Goal: Task Accomplishment & Management: Manage account settings

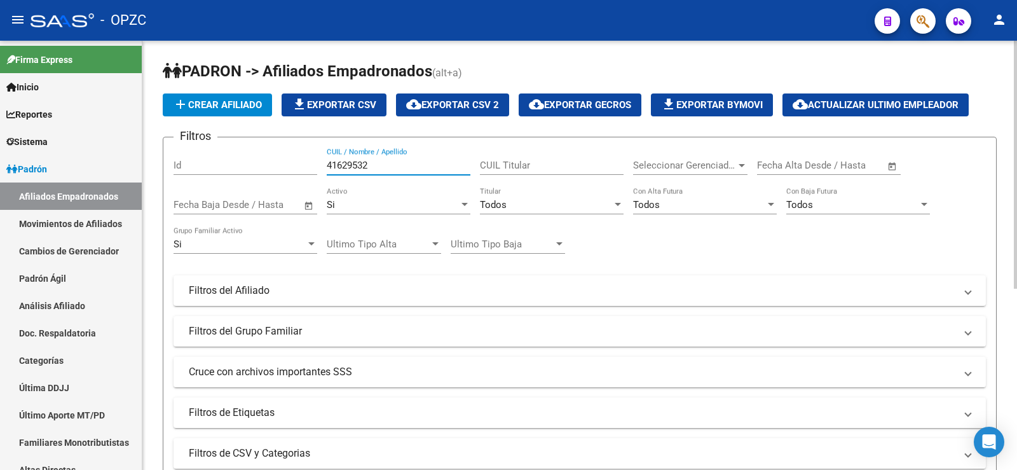
scroll to position [13, 0]
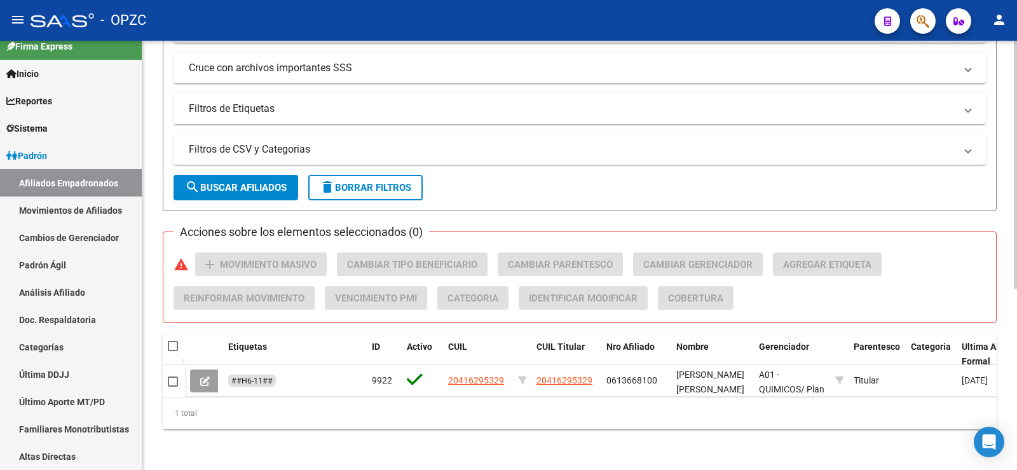
click at [377, 175] on button "delete Borrar Filtros" at bounding box center [365, 187] width 114 height 25
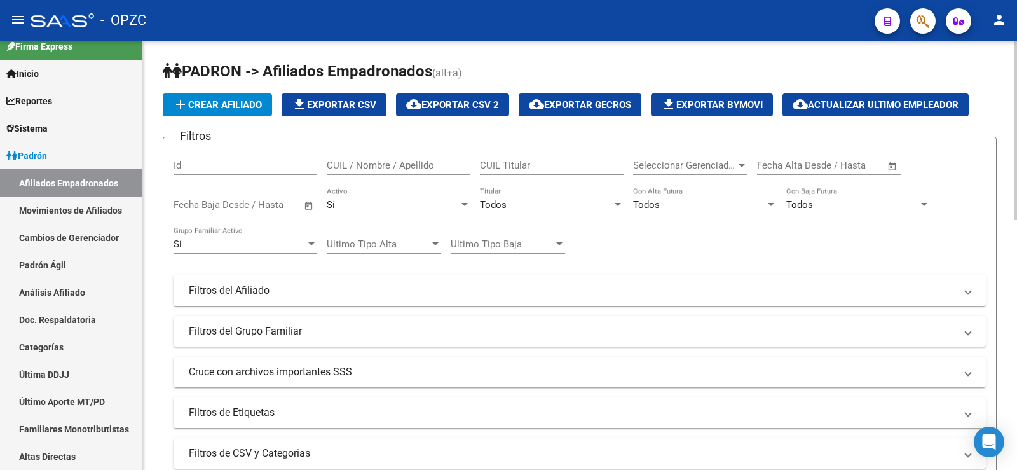
scroll to position [0, 0]
click at [411, 164] on input "CUIL / Nombre / Apellido" at bounding box center [399, 164] width 144 height 11
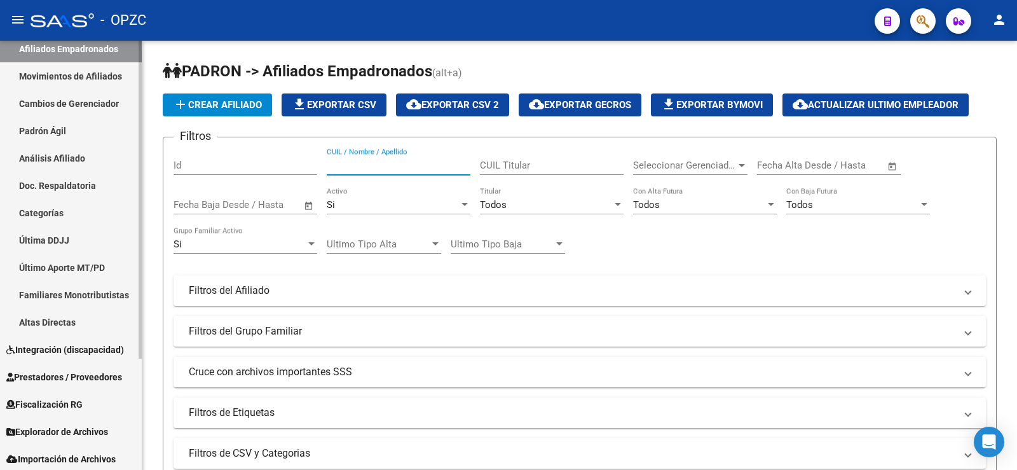
scroll to position [150, 0]
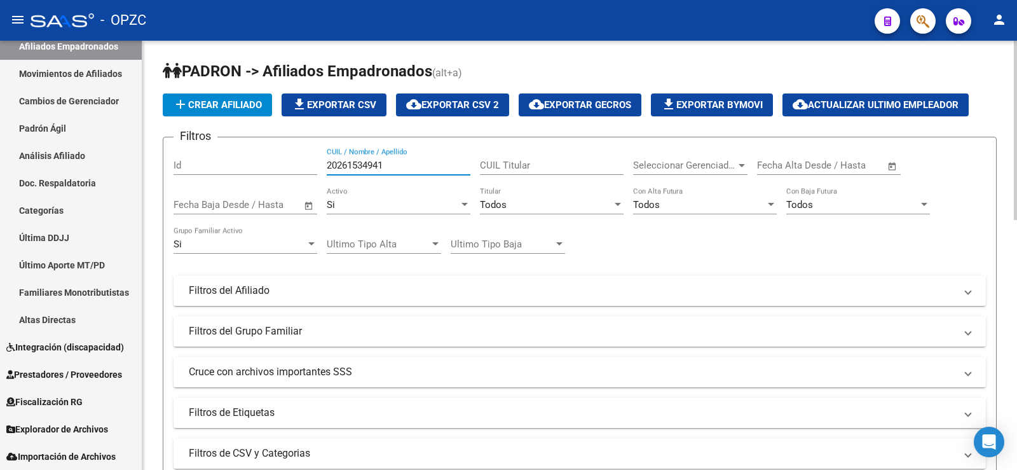
type input "20261534941"
click at [355, 204] on div "Si" at bounding box center [393, 204] width 132 height 11
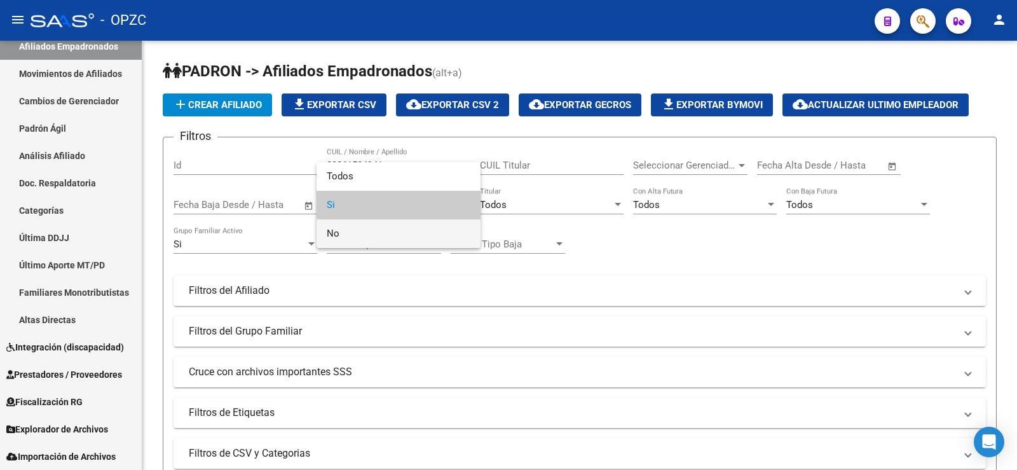
click at [352, 226] on span "No" at bounding box center [399, 233] width 144 height 29
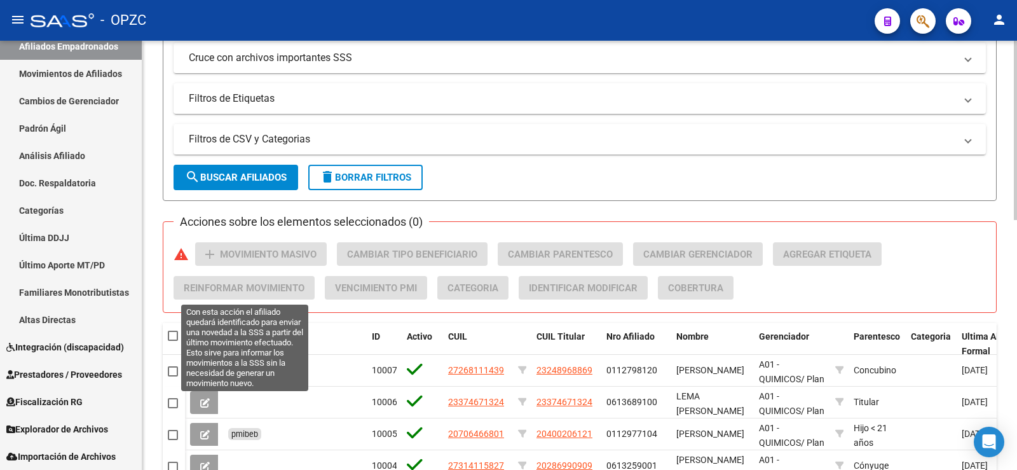
scroll to position [318, 0]
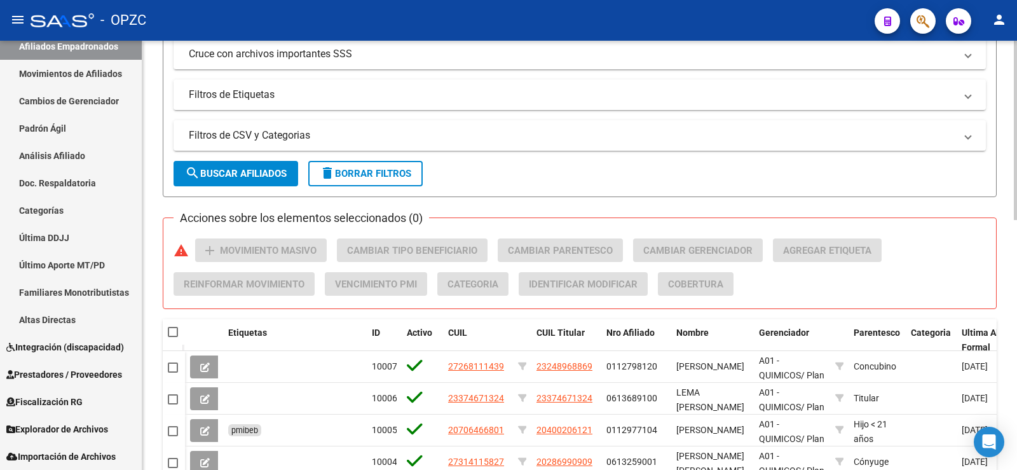
click at [266, 166] on button "search Buscar Afiliados" at bounding box center [235, 173] width 125 height 25
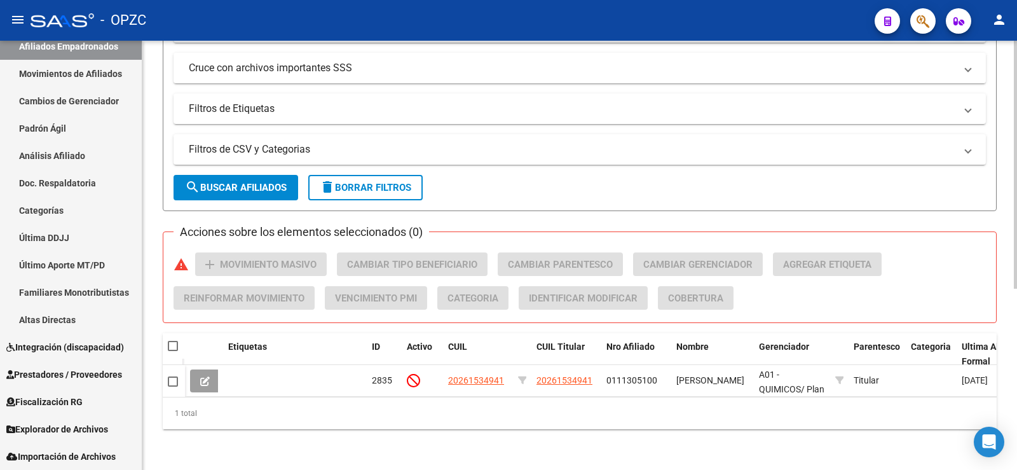
scroll to position [313, 0]
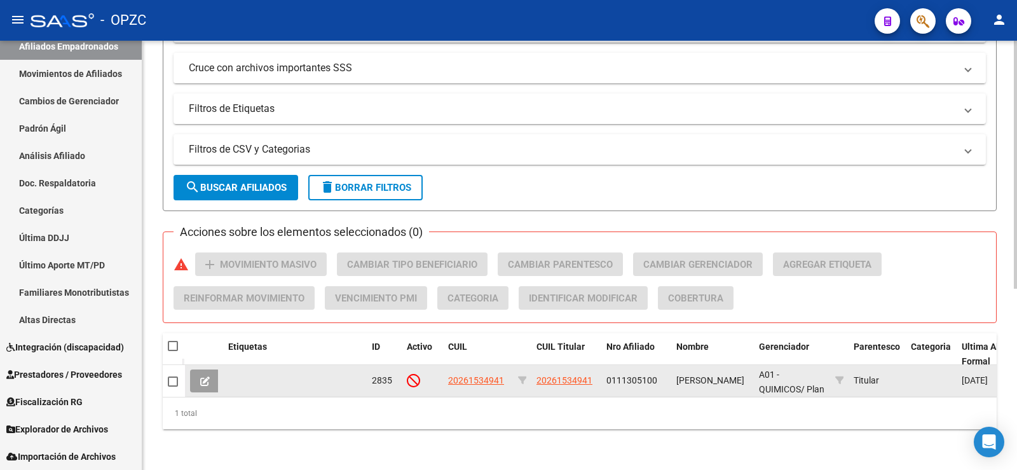
click at [202, 376] on icon at bounding box center [205, 381] width 10 height 10
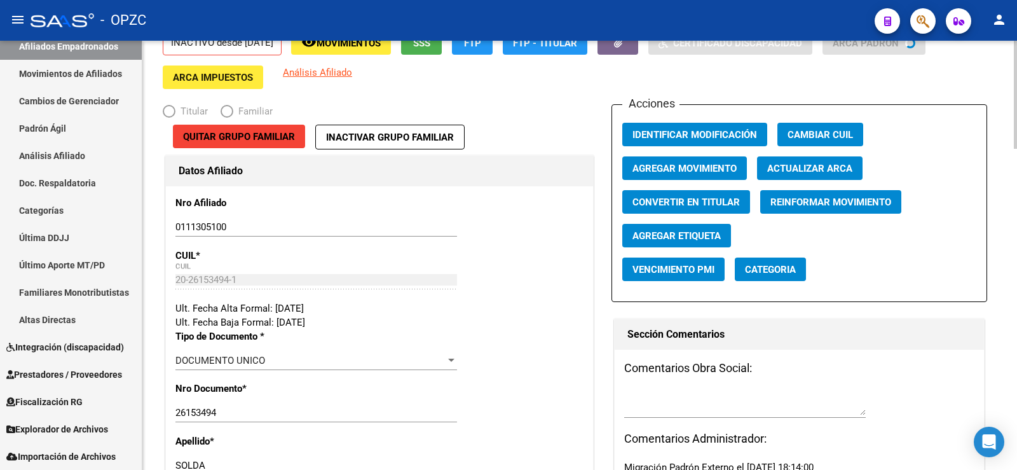
radio input "true"
type input "30-59868033-3"
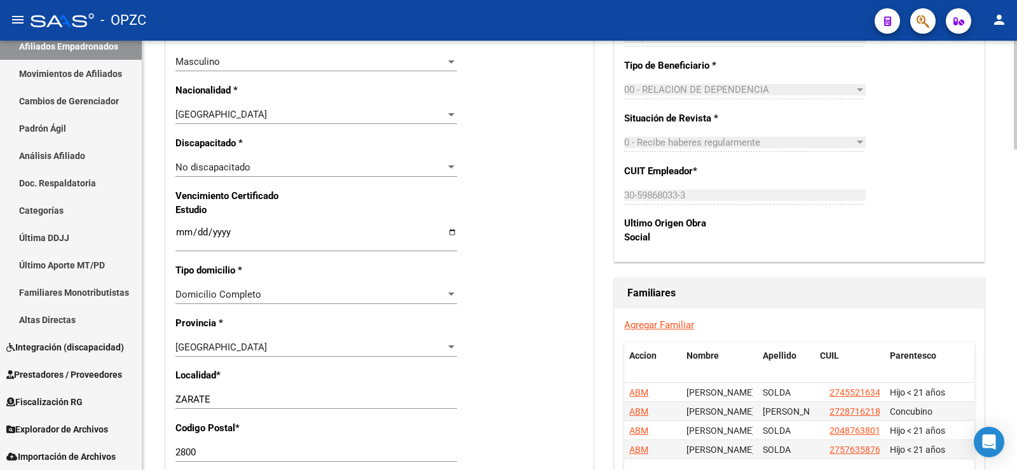
scroll to position [762, 0]
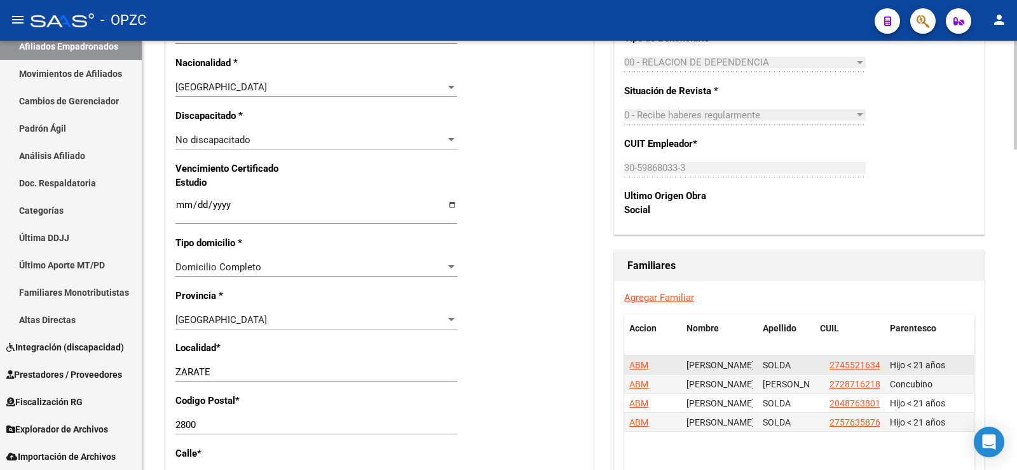
click at [644, 363] on span "ABM" at bounding box center [638, 365] width 19 height 10
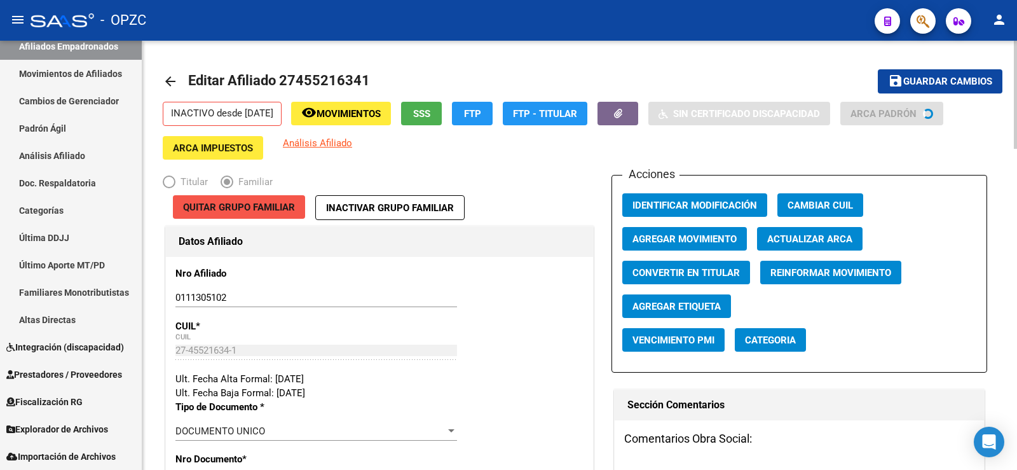
click at [274, 205] on span "Quitar Grupo Familiar" at bounding box center [239, 206] width 112 height 11
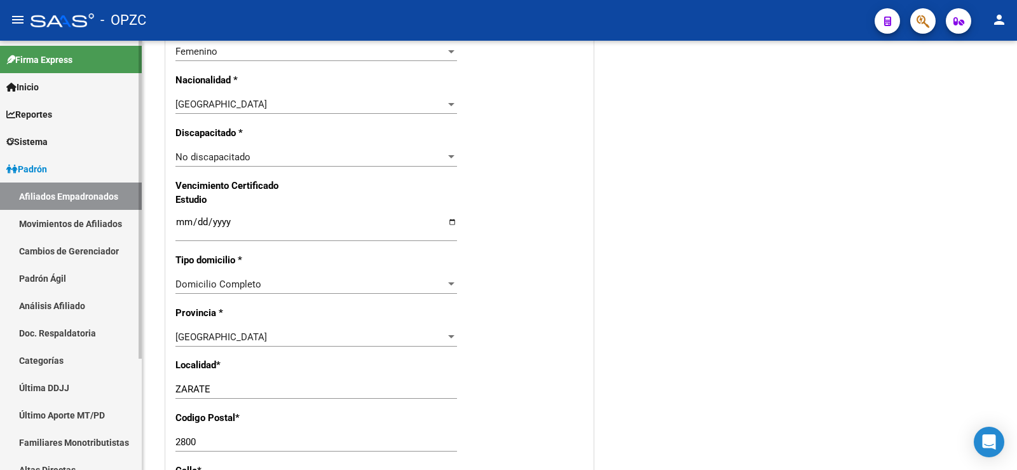
click at [67, 189] on link "Afiliados Empadronados" at bounding box center [71, 195] width 142 height 27
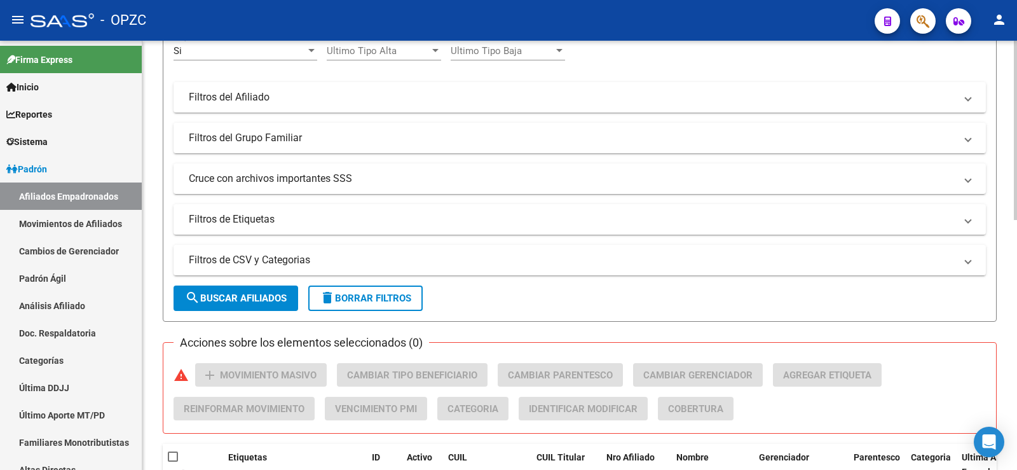
scroll to position [27, 0]
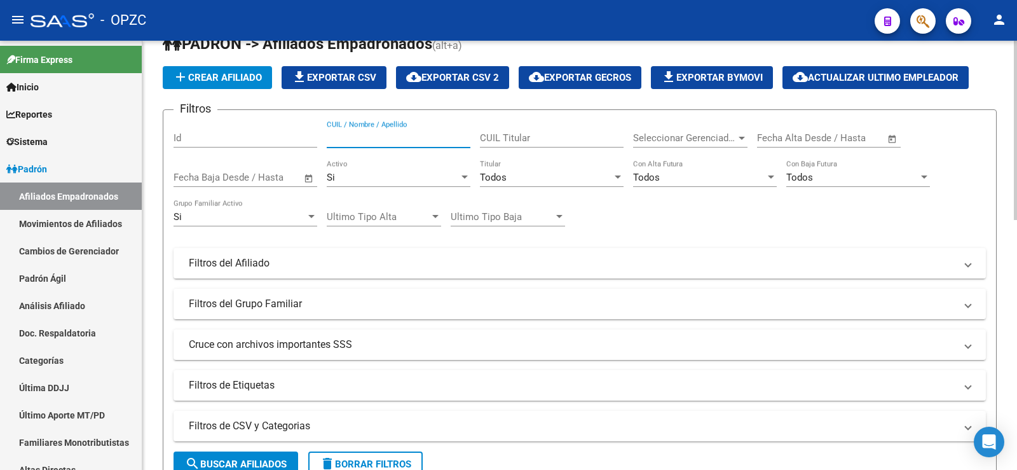
click at [430, 134] on input "CUIL / Nombre / Apellido" at bounding box center [399, 137] width 144 height 11
type input "20261534941"
click at [433, 178] on div "Si" at bounding box center [393, 177] width 132 height 11
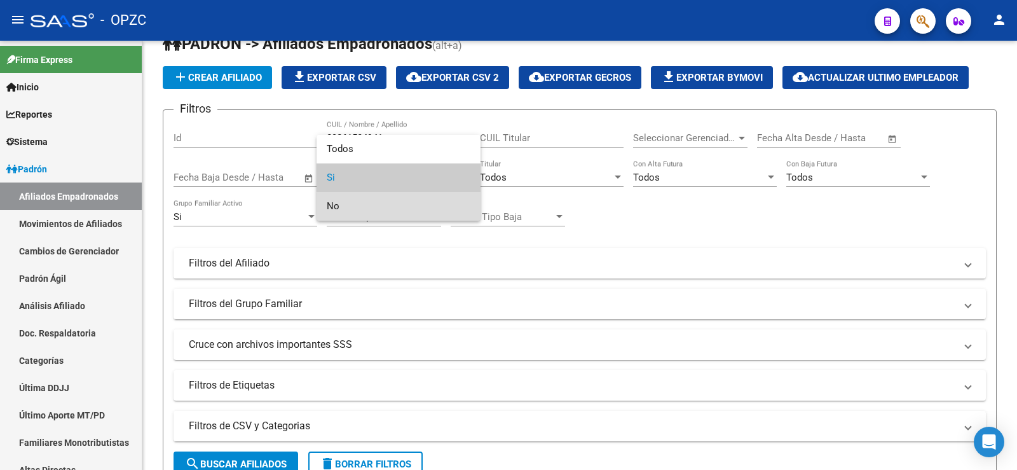
click at [424, 208] on span "No" at bounding box center [399, 206] width 144 height 29
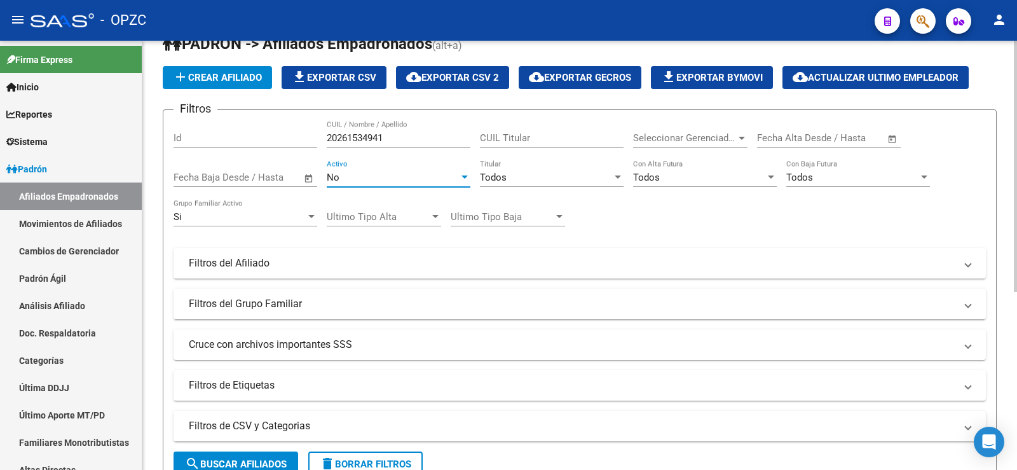
click at [275, 458] on span "search Buscar Afiliados" at bounding box center [236, 463] width 102 height 11
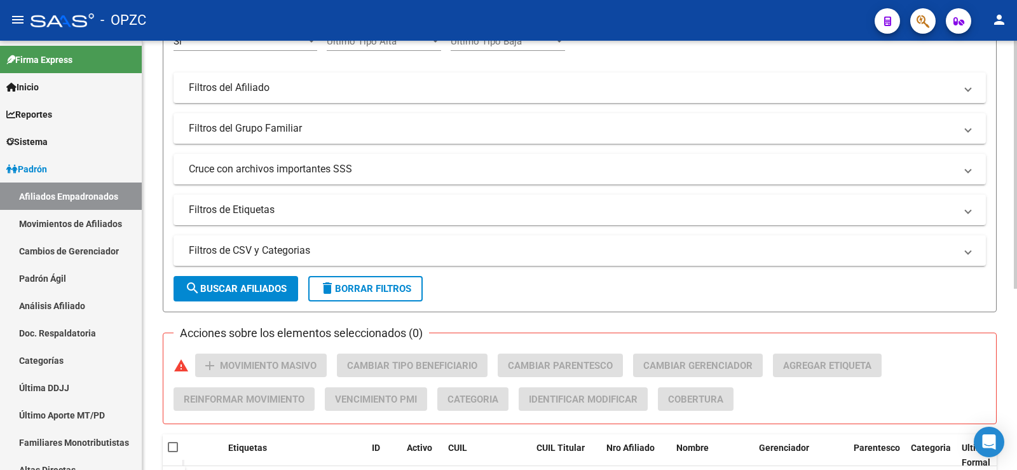
scroll to position [313, 0]
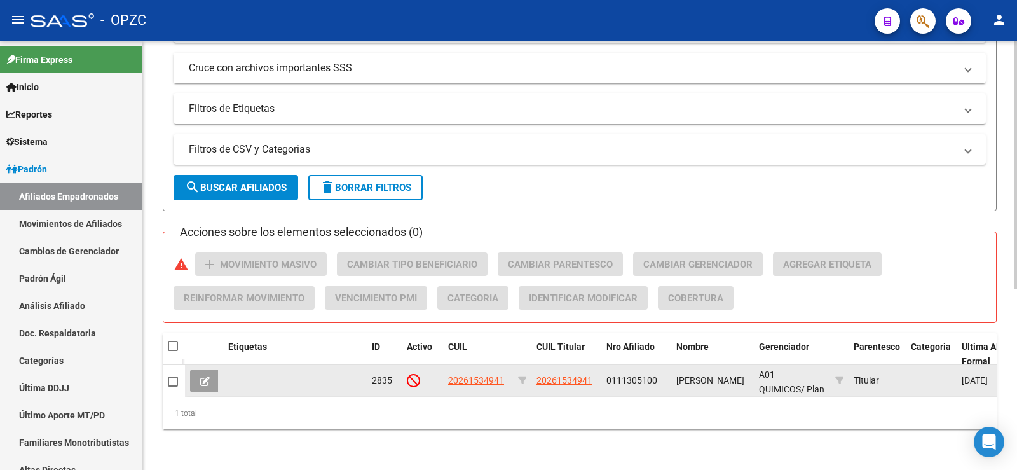
click at [213, 369] on button at bounding box center [205, 380] width 30 height 23
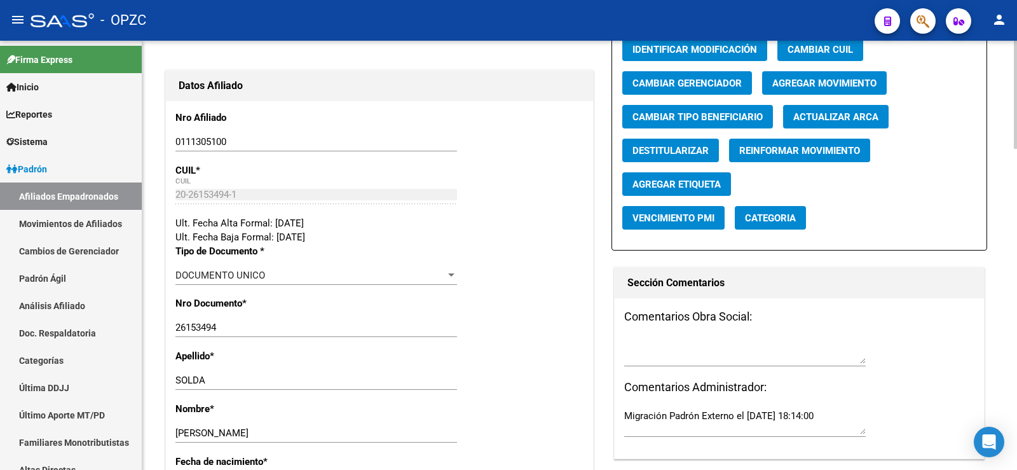
radio input "true"
type input "30-59868033-3"
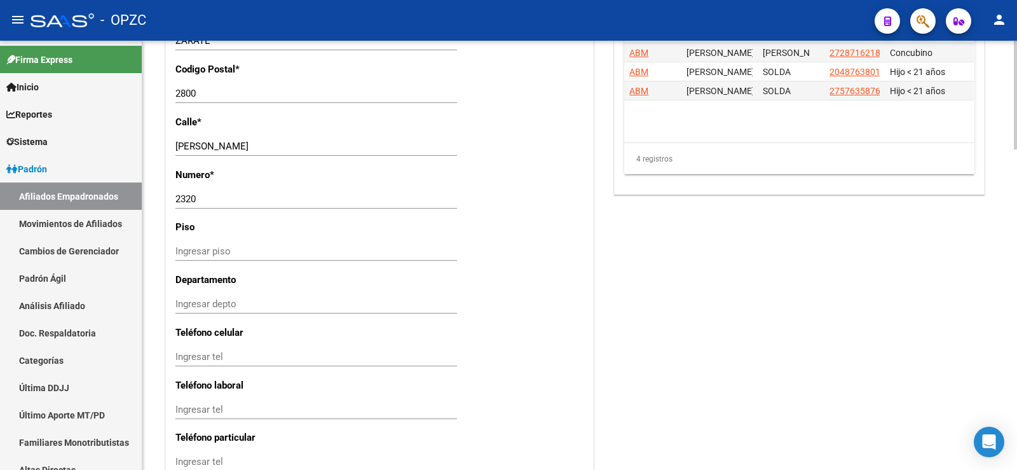
scroll to position [1109, 0]
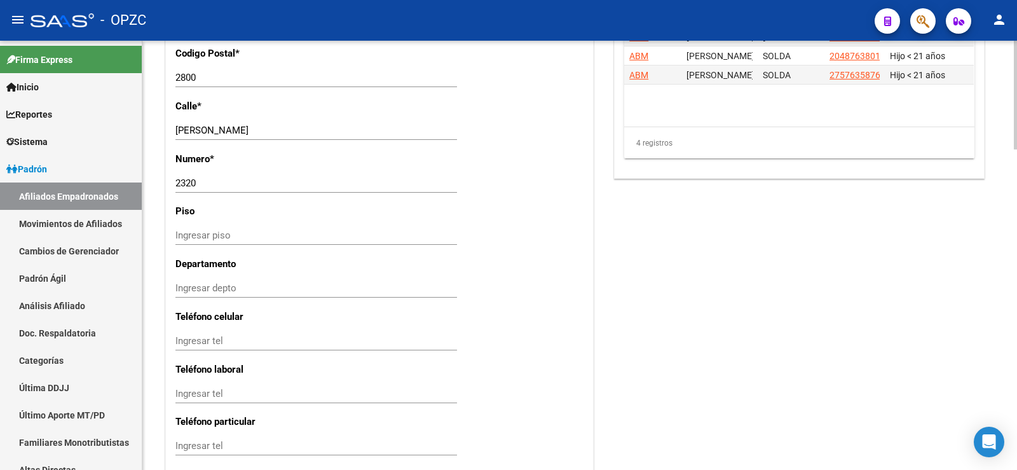
click at [253, 341] on input "Ingresar tel" at bounding box center [315, 340] width 281 height 11
type input "348715653231"
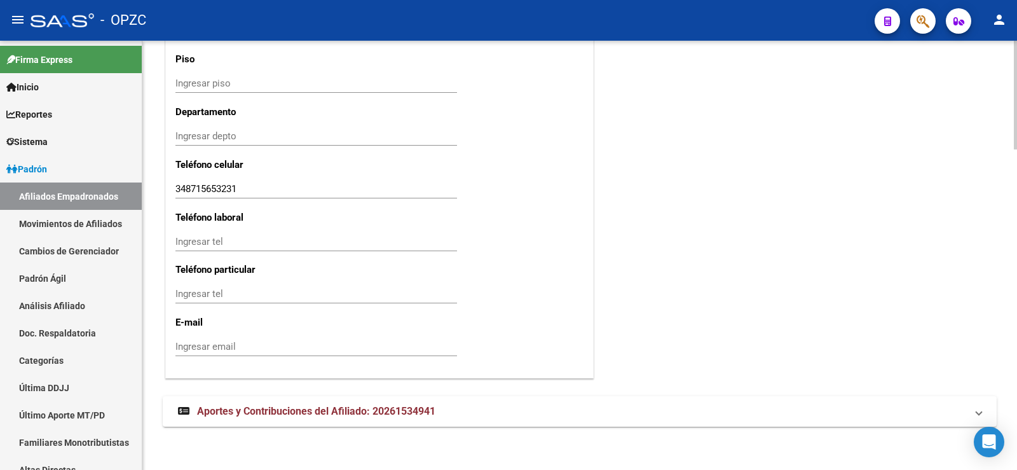
scroll to position [1264, 0]
click at [253, 341] on input "Ingresar email" at bounding box center [315, 343] width 281 height 11
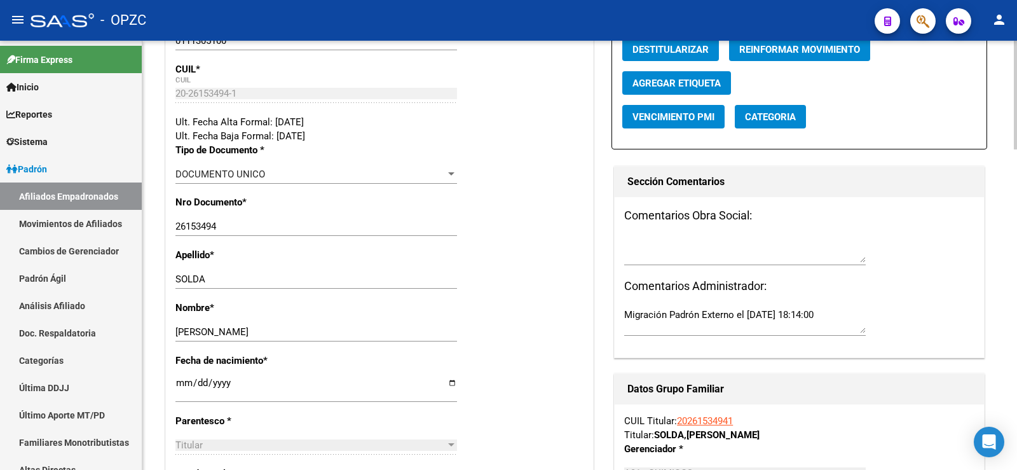
scroll to position [0, 0]
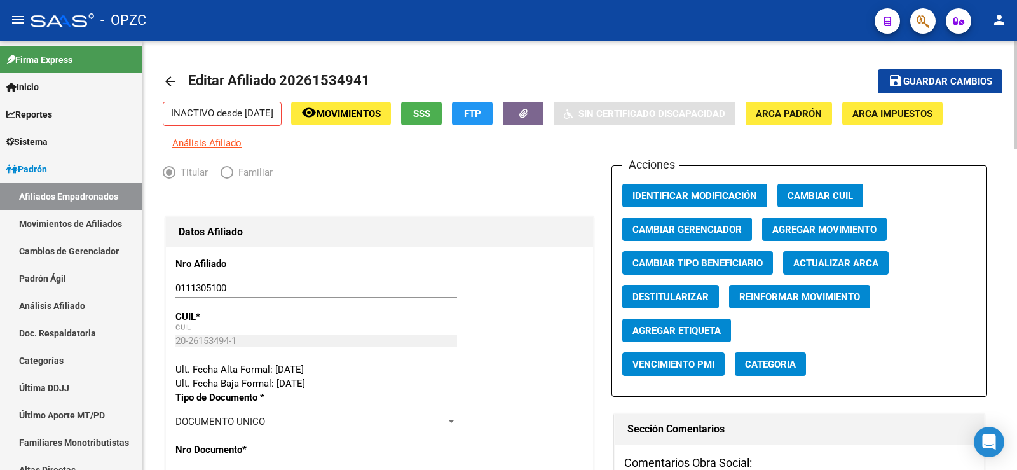
type input "[EMAIL_ADDRESS][DOMAIN_NAME]"
click at [950, 83] on span "Guardar cambios" at bounding box center [947, 81] width 89 height 11
click at [832, 227] on span "Agregar Movimiento" at bounding box center [824, 229] width 104 height 11
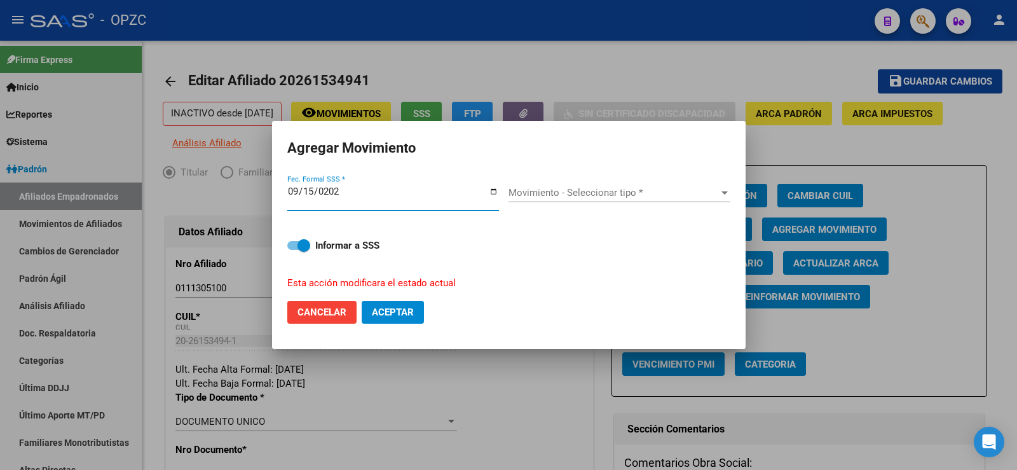
type input "[DATE]"
click at [604, 187] on span "Movimiento - Seleccionar tipo *" at bounding box center [613, 192] width 210 height 11
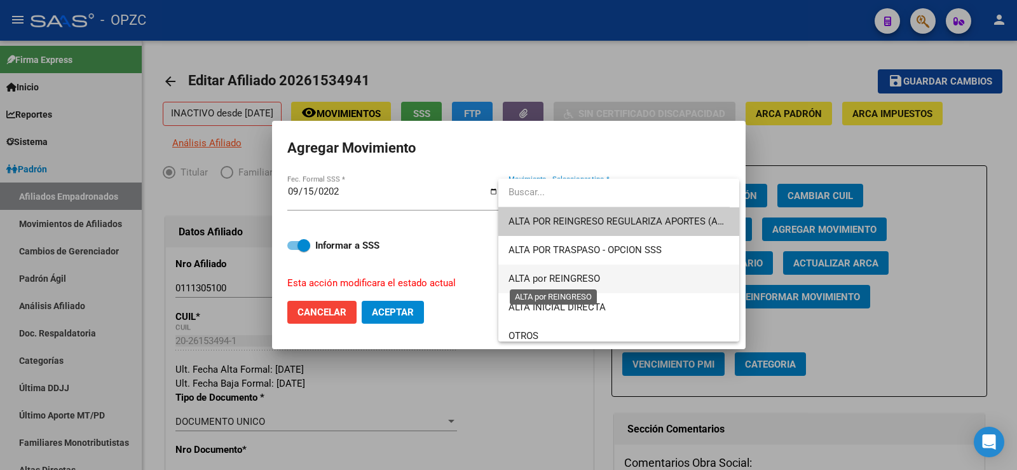
click at [562, 273] on span "ALTA por REINGRESO" at bounding box center [553, 278] width 91 height 11
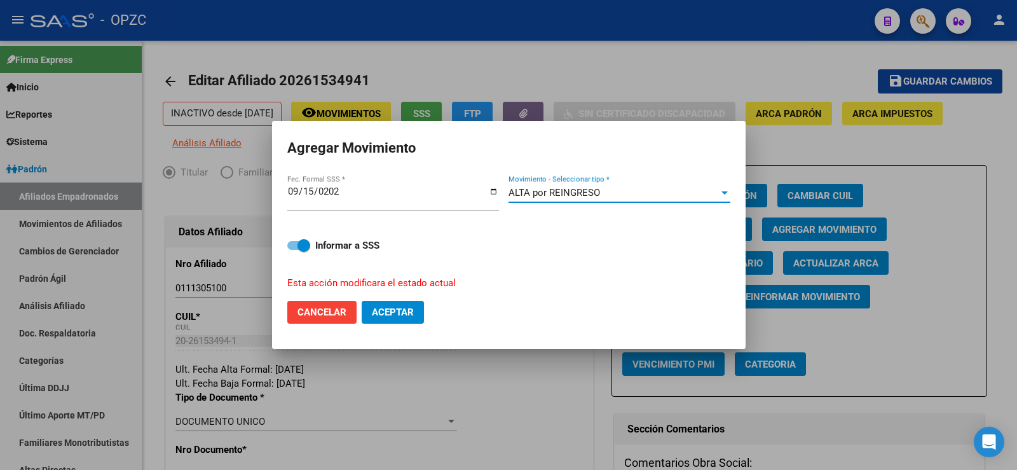
click at [398, 309] on span "Aceptar" at bounding box center [393, 311] width 42 height 11
checkbox input "false"
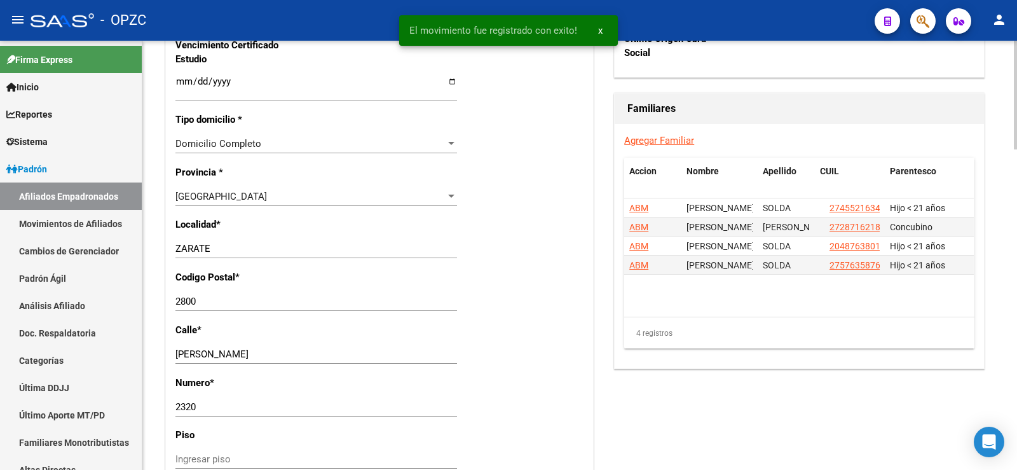
scroll to position [889, 0]
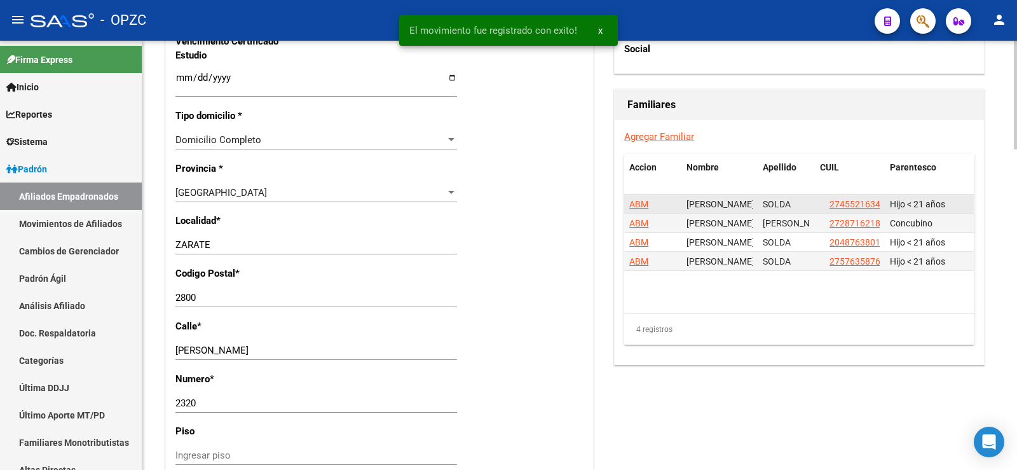
click at [645, 203] on span "ABM" at bounding box center [638, 204] width 19 height 10
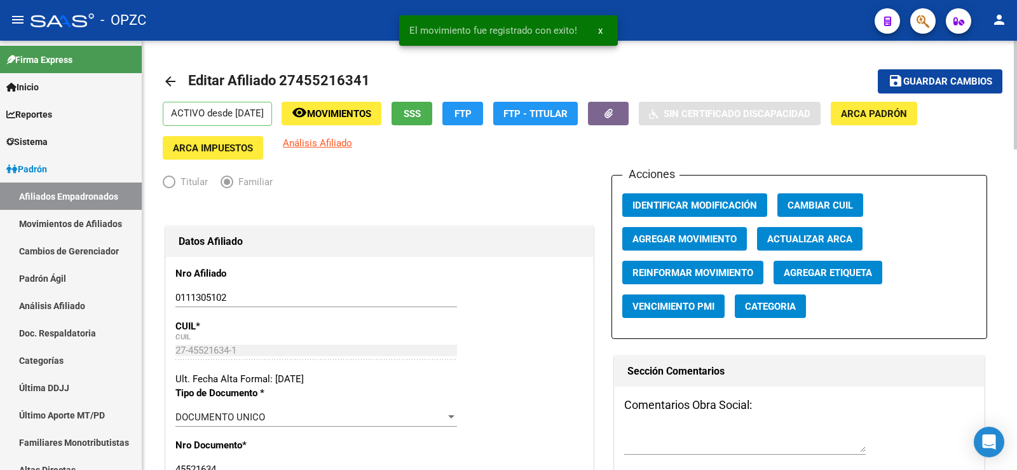
click at [717, 235] on span "Agregar Movimiento" at bounding box center [684, 238] width 104 height 11
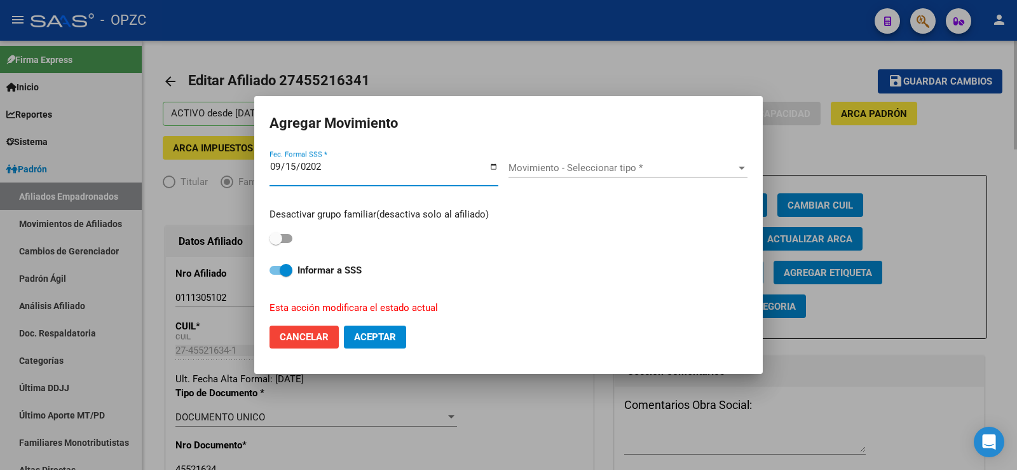
type input "[DATE]"
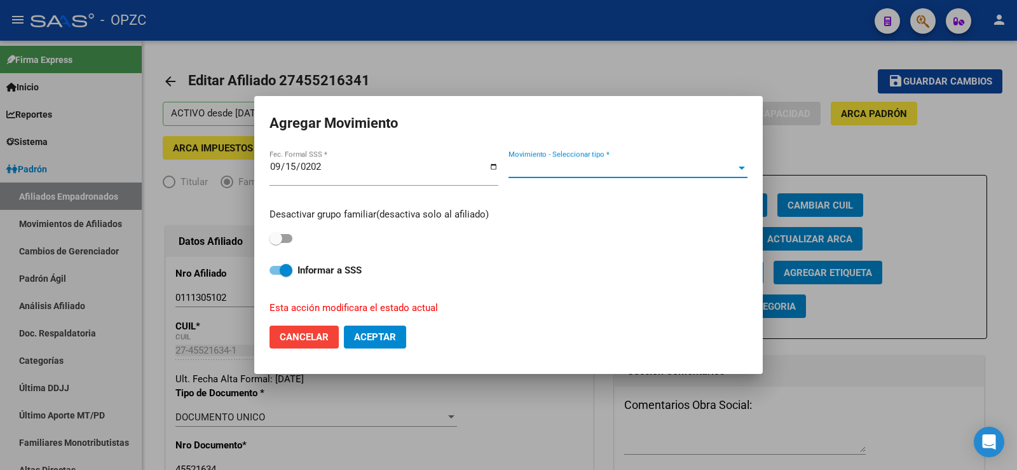
click at [643, 173] on span "Movimiento - Seleccionar tipo *" at bounding box center [621, 167] width 227 height 11
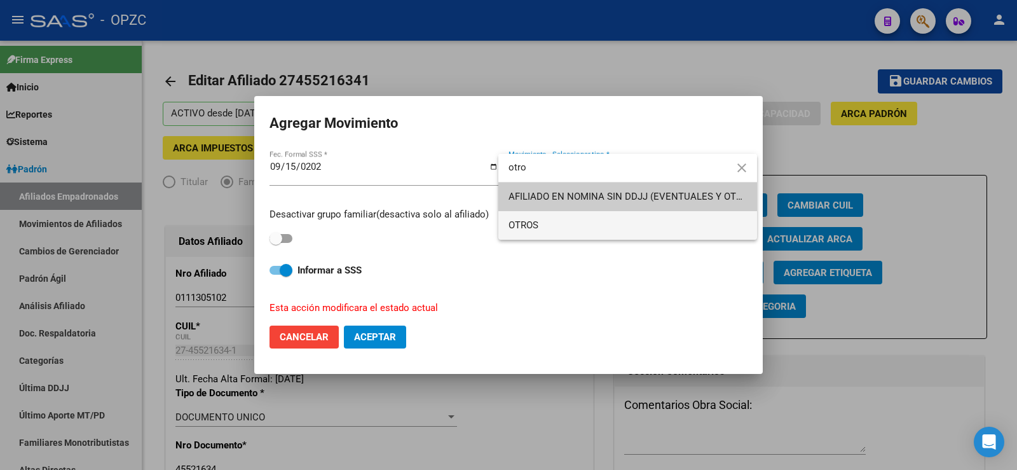
type input "otro"
click at [560, 225] on span "OTROS" at bounding box center [627, 225] width 238 height 29
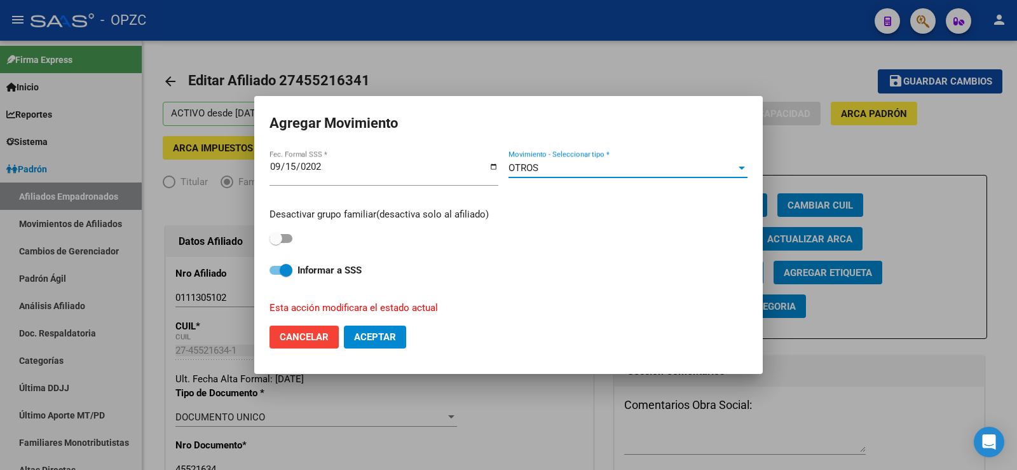
click at [291, 237] on span at bounding box center [280, 238] width 23 height 9
click at [276, 243] on input "checkbox" at bounding box center [275, 243] width 1 height 1
checkbox input "true"
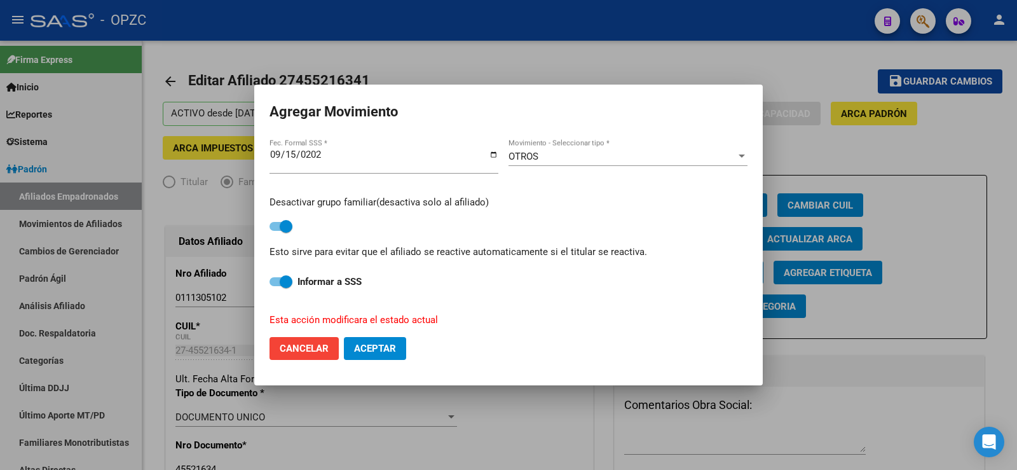
click at [388, 347] on span "Aceptar" at bounding box center [375, 347] width 42 height 11
checkbox input "false"
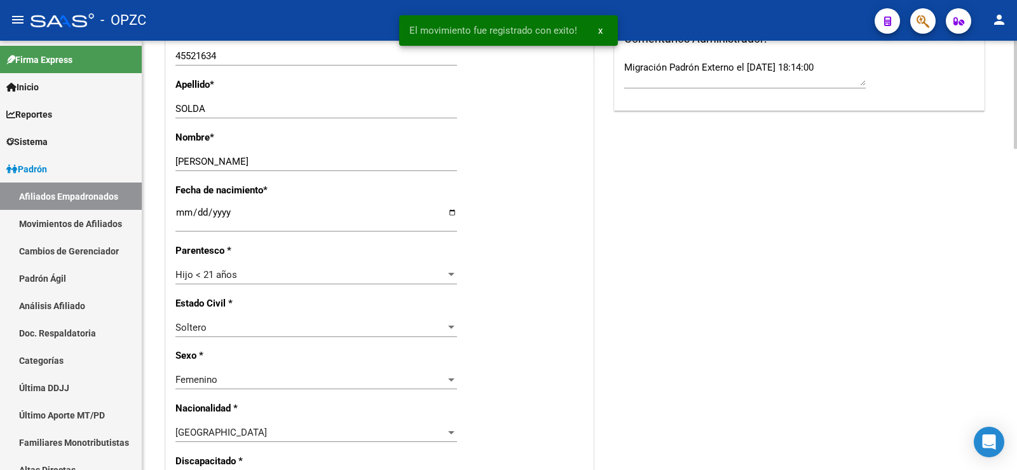
scroll to position [445, 0]
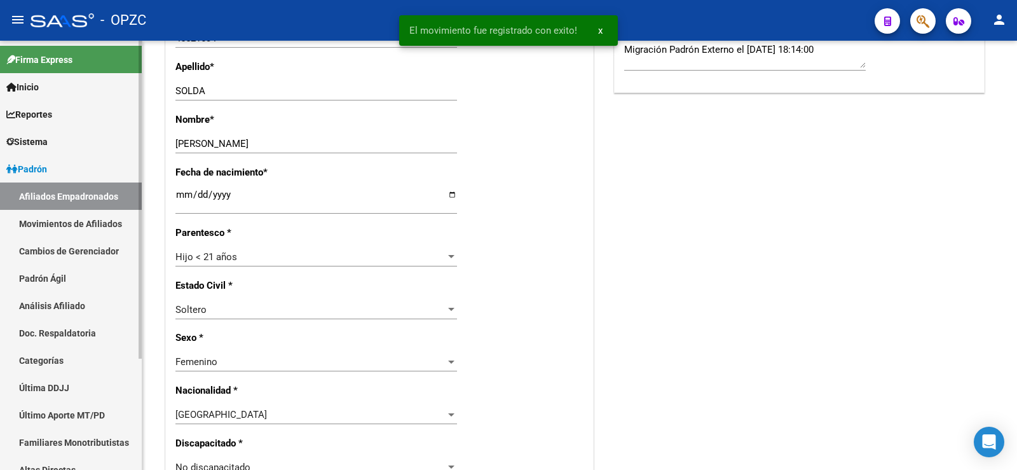
click at [98, 196] on link "Afiliados Empadronados" at bounding box center [71, 195] width 142 height 27
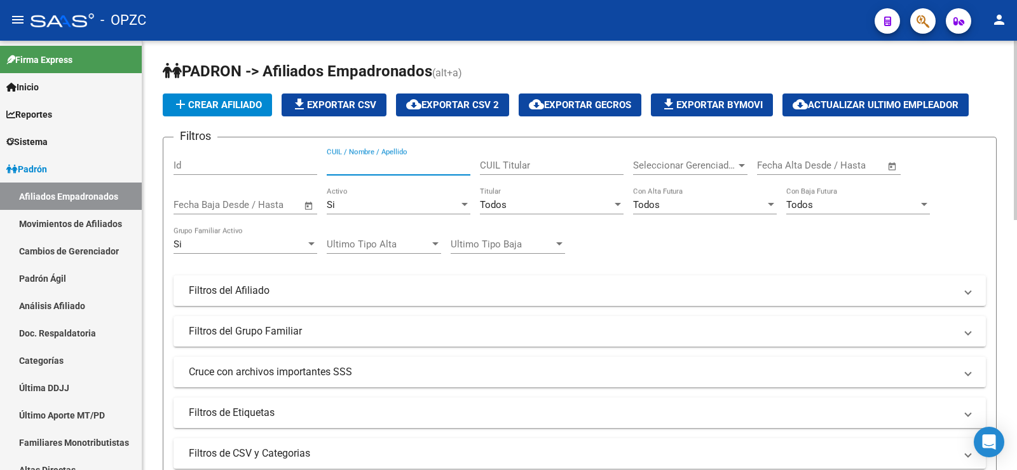
click at [394, 165] on input "CUIL / Nombre / Apellido" at bounding box center [399, 164] width 144 height 11
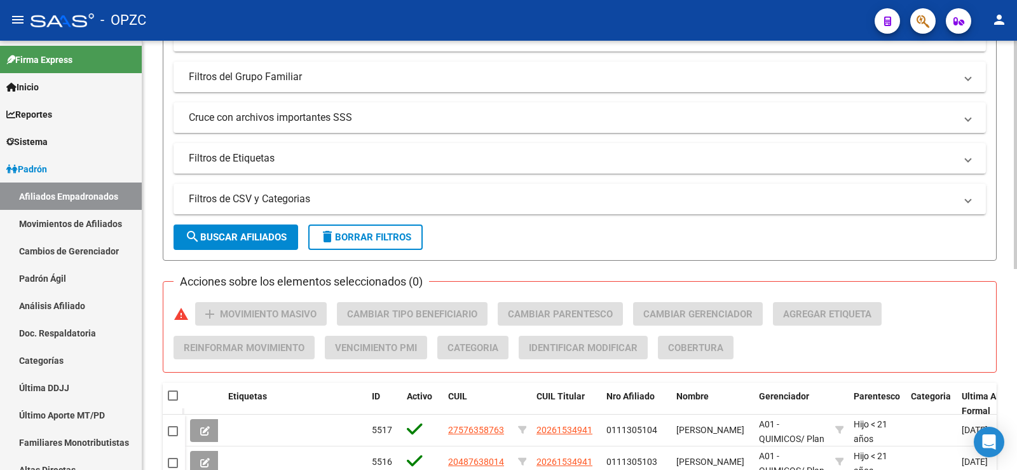
scroll to position [377, 0]
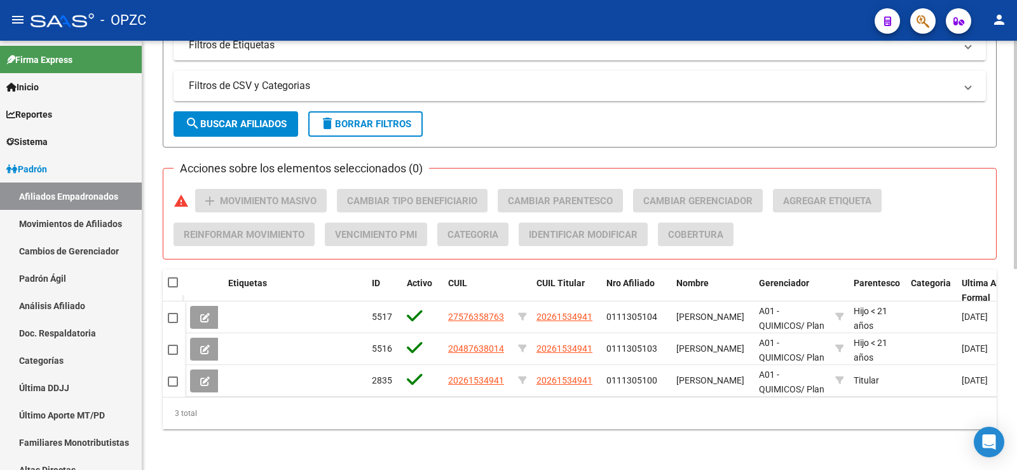
type input "sold"
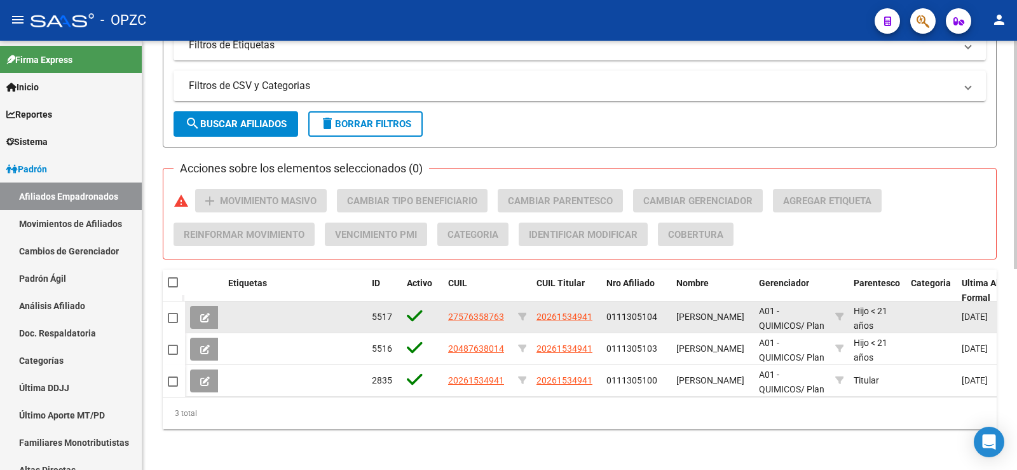
click at [206, 313] on icon at bounding box center [205, 318] width 10 height 10
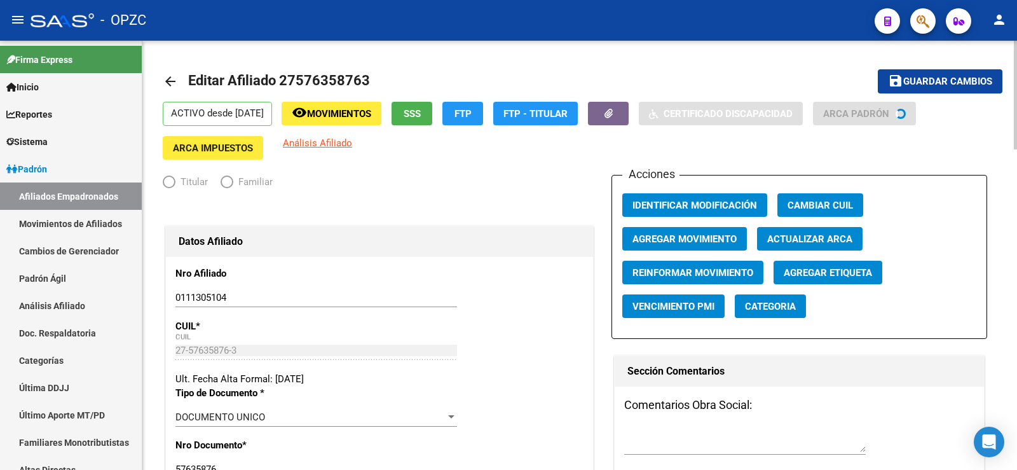
radio input "true"
type input "30-59868033-3"
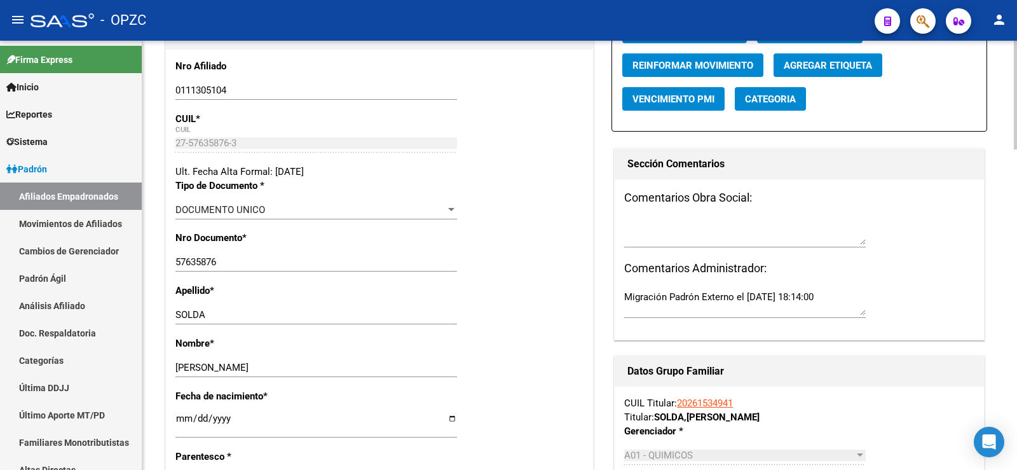
scroll to position [254, 0]
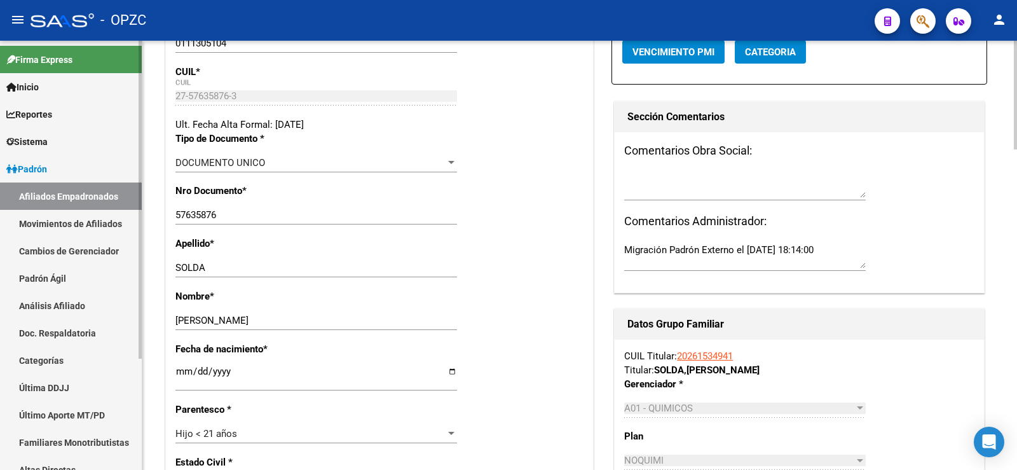
click at [83, 193] on link "Afiliados Empadronados" at bounding box center [71, 195] width 142 height 27
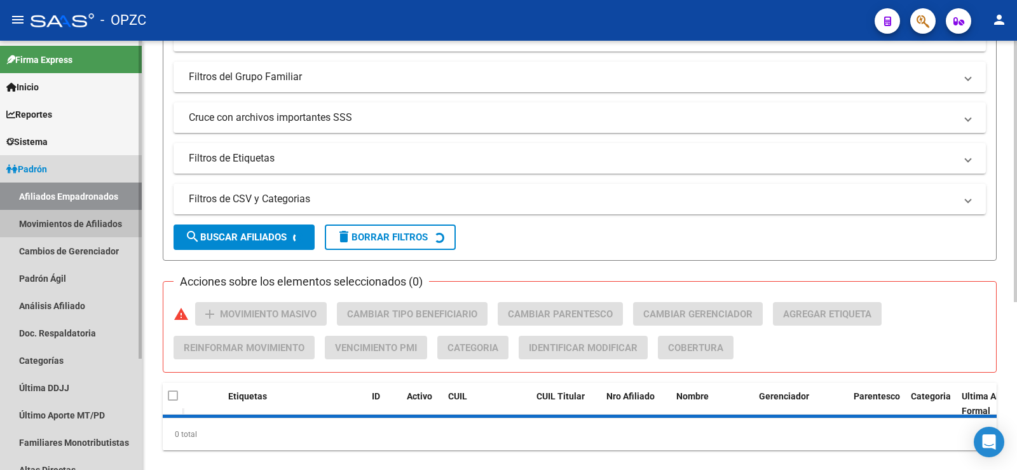
click at [83, 220] on link "Movimientos de Afiliados" at bounding box center [71, 223] width 142 height 27
